Goal: Find specific page/section: Find specific page/section

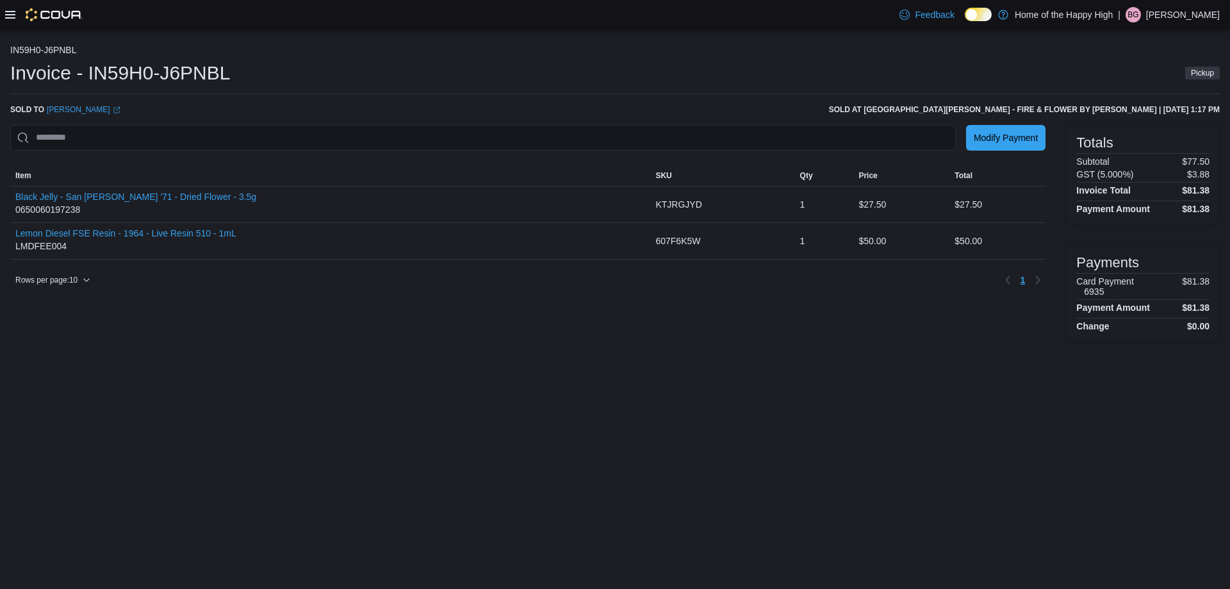
click at [446, 416] on div "IN59H0-J6PNBL Invoice - IN59H0-J6PNBL Pickup Sold to [PERSON_NAME] (opens in a …" at bounding box center [615, 308] width 1230 height 559
